Goal: Navigation & Orientation: Find specific page/section

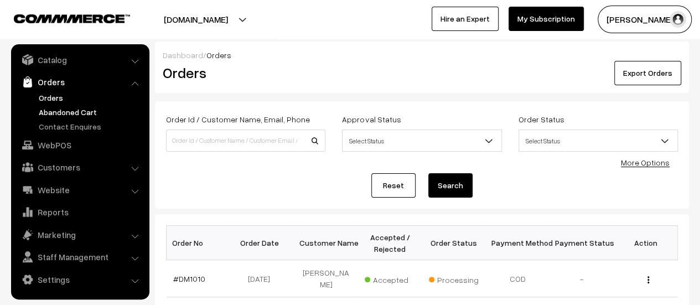
click at [53, 112] on link "Abandoned Cart" at bounding box center [91, 112] width 110 height 12
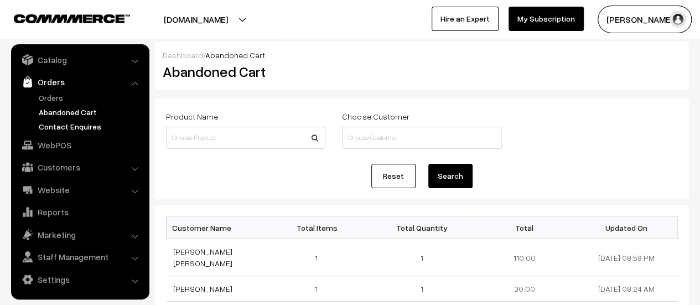
click at [49, 128] on link "Contact Enquires" at bounding box center [91, 127] width 110 height 12
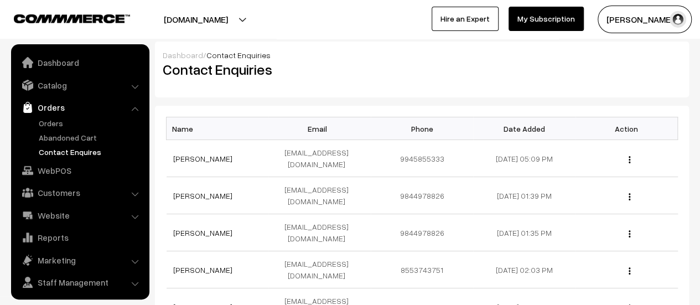
scroll to position [25, 0]
